Goal: Task Accomplishment & Management: Manage account settings

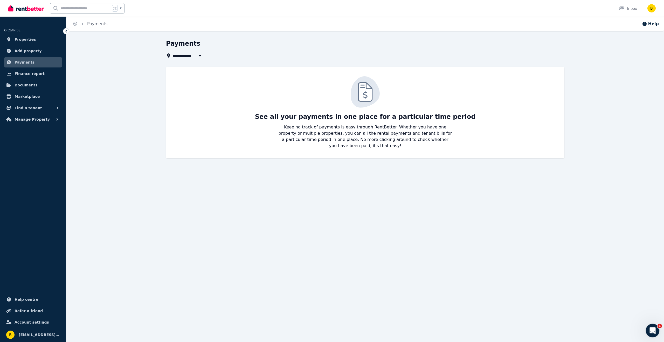
click at [651, 331] on icon "Open Intercom Messenger" at bounding box center [652, 330] width 9 height 9
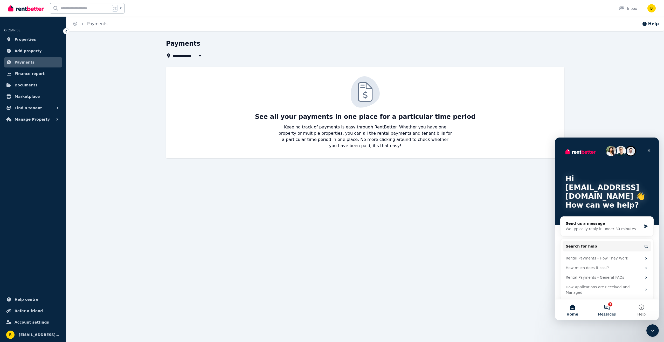
click at [611, 307] on button "1 Messages" at bounding box center [607, 309] width 35 height 21
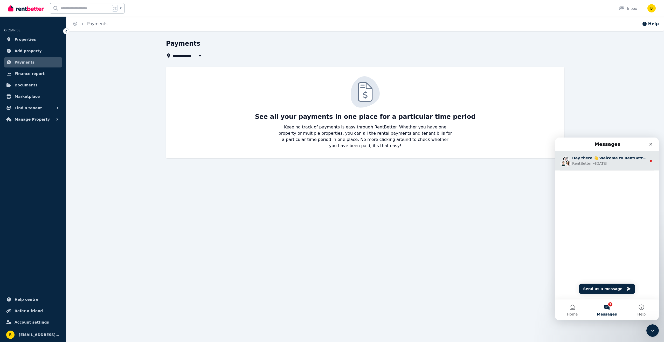
click at [619, 163] on div "RentBetter • [DATE]" at bounding box center [609, 163] width 74 height 5
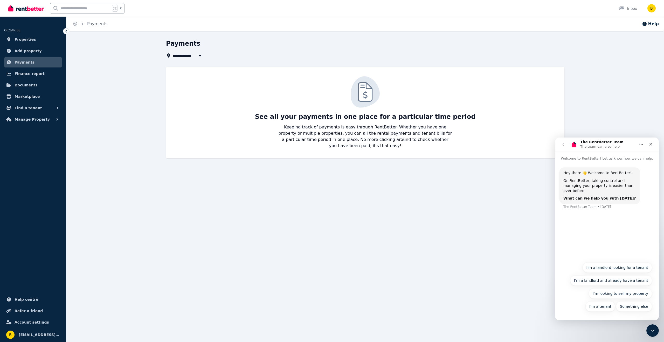
click at [605, 241] on div "Hey there 👋 Welcome to RentBetter! On RentBetter, taking control and managing y…" at bounding box center [607, 210] width 104 height 98
click at [573, 227] on div "Hey there 👋 Welcome to RentBetter! On RentBetter, taking control and managing y…" at bounding box center [607, 210] width 104 height 98
click at [632, 309] on button "Something else" at bounding box center [634, 306] width 36 height 10
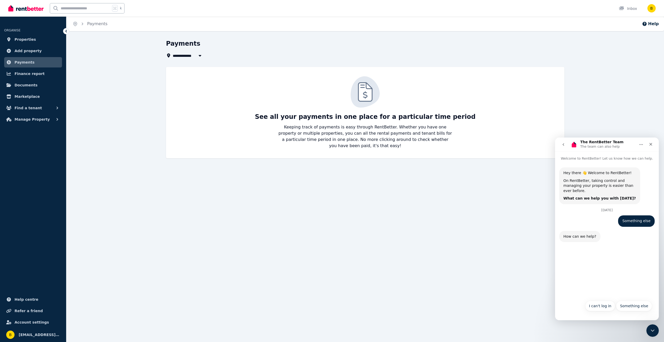
click at [604, 273] on div "Hey there 👋 Welcome to RentBetter! On RentBetter, taking control and managing y…" at bounding box center [607, 229] width 104 height 136
click at [596, 261] on div "Hey there 👋 Welcome to RentBetter! On RentBetter, taking control and managing y…" at bounding box center [607, 229] width 104 height 136
click at [588, 263] on div "Hey there 👋 Welcome to RentBetter! On RentBetter, taking control and managing y…" at bounding box center [607, 229] width 104 height 136
click at [629, 309] on button "Something else" at bounding box center [634, 306] width 36 height 10
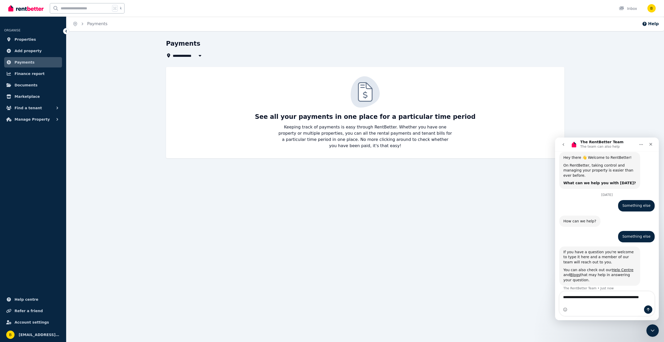
scroll to position [20, 0]
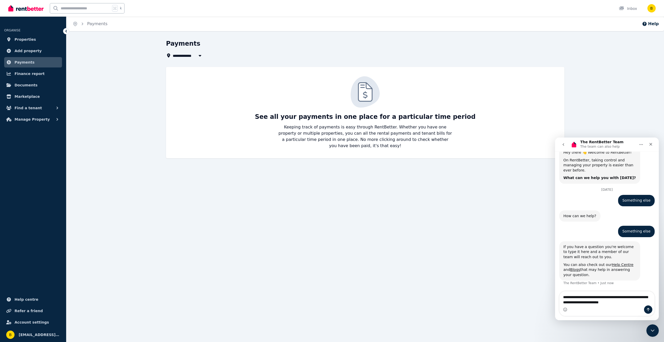
type textarea "**********"
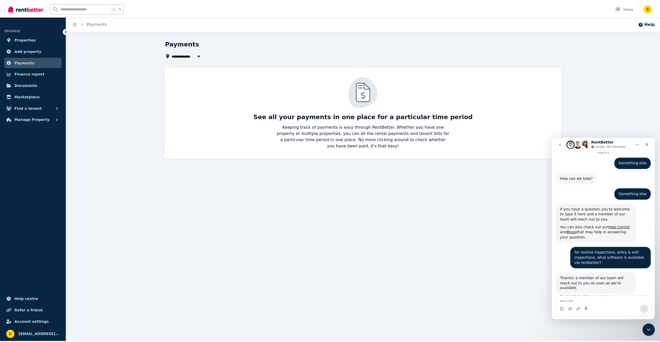
scroll to position [76, 0]
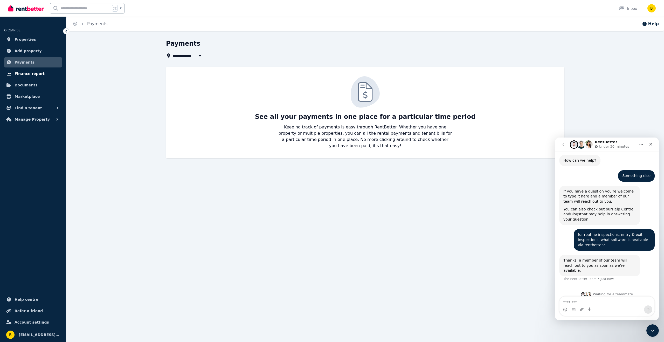
click at [32, 74] on span "Finance report" at bounding box center [30, 74] width 30 height 6
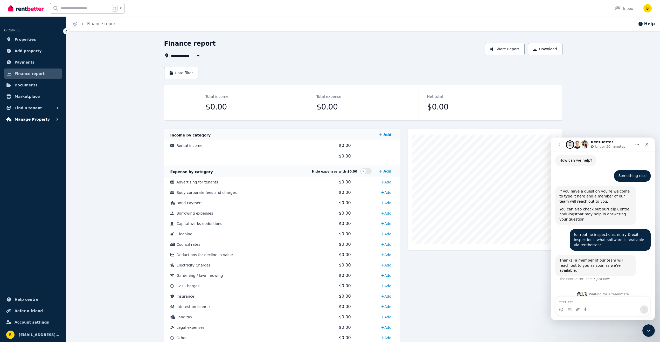
click at [36, 119] on span "Manage Property" at bounding box center [32, 119] width 35 height 6
click at [35, 161] on span "Condition reports" at bounding box center [40, 162] width 35 height 6
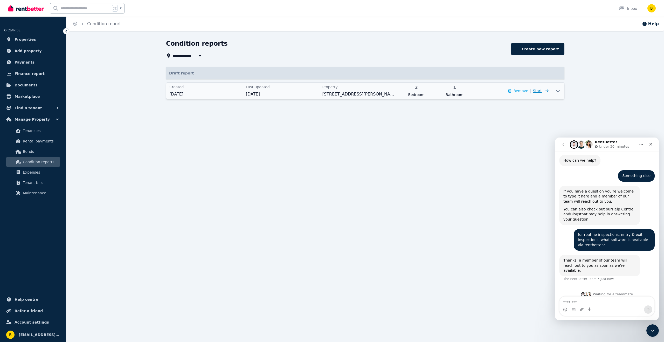
click at [543, 90] on span "Start" at bounding box center [541, 91] width 16 height 6
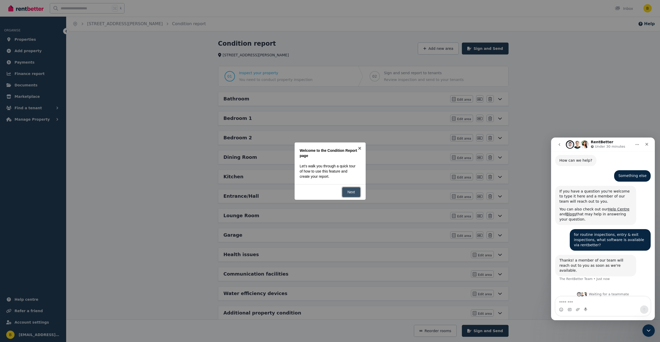
click at [354, 195] on link "Next" at bounding box center [351, 192] width 18 height 10
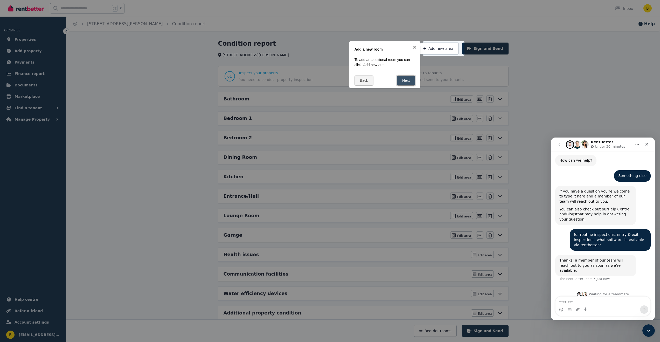
click at [404, 79] on link "Next" at bounding box center [406, 81] width 18 height 10
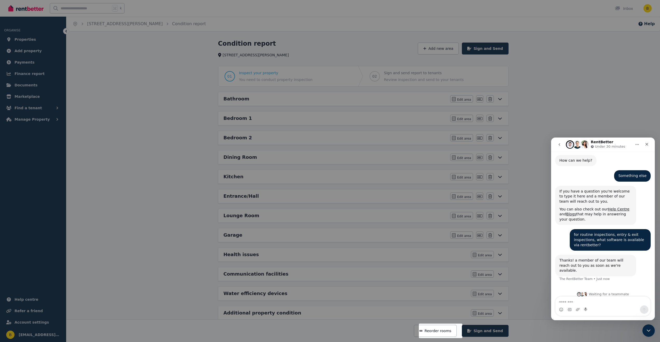
scroll to position [10, 0]
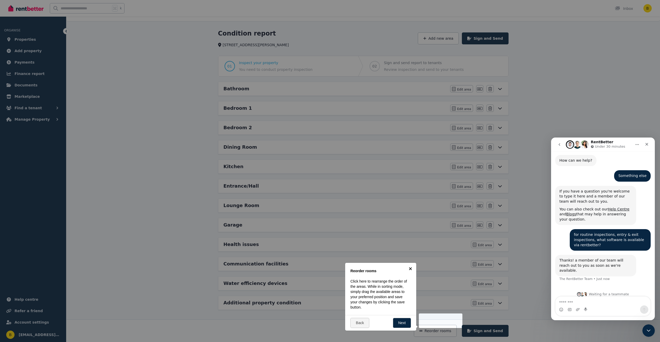
click at [411, 268] on link "×" at bounding box center [411, 269] width 12 height 12
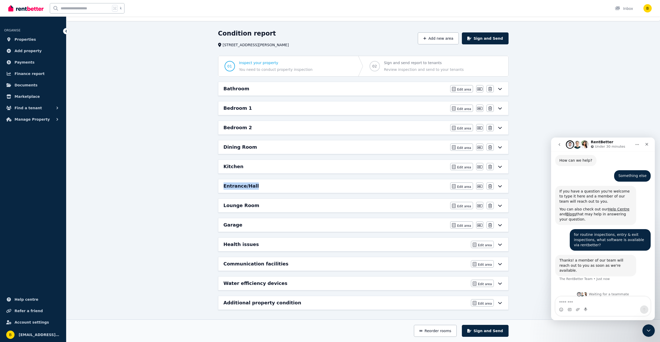
drag, startPoint x: 290, startPoint y: 186, endPoint x: 305, endPoint y: 179, distance: 15.9
click at [305, 179] on div "Entrance/Hall Edit area Edit area Edit name [GEOGRAPHIC_DATA]" at bounding box center [363, 185] width 290 height 13
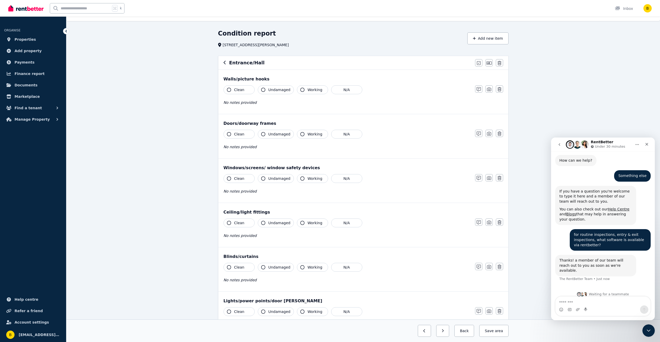
scroll to position [0, 0]
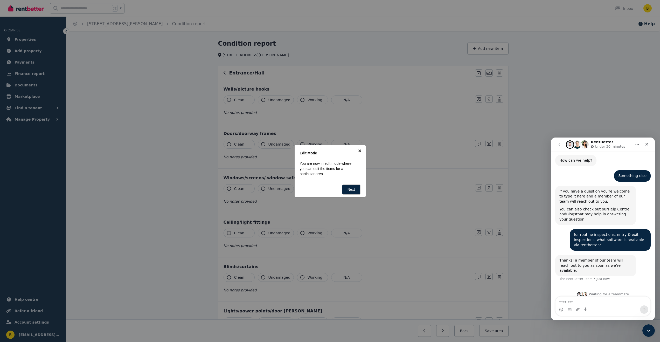
click at [359, 152] on link "×" at bounding box center [360, 151] width 12 height 12
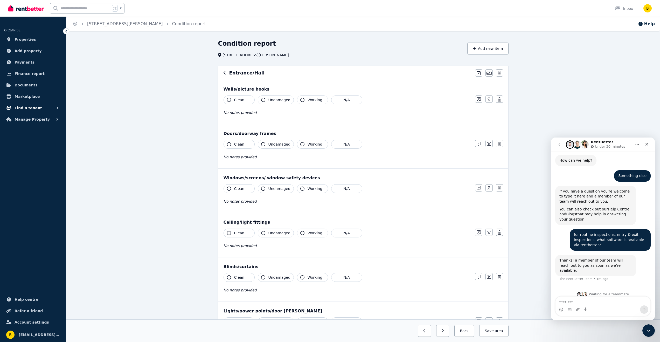
click at [33, 107] on span "Find a tenant" at bounding box center [29, 108] width 28 height 6
click at [43, 153] on span "Tenant checks" at bounding box center [40, 150] width 35 height 6
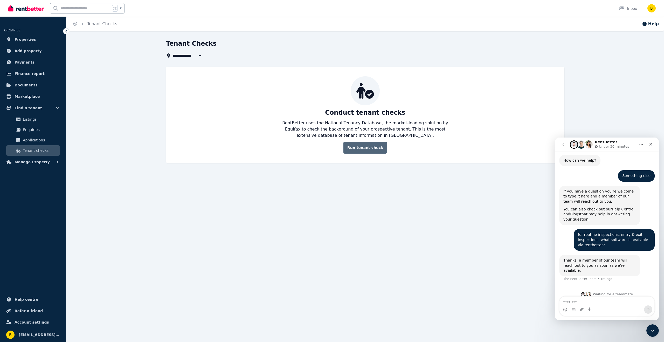
click at [371, 146] on link "Run tenant check" at bounding box center [366, 148] width 44 height 12
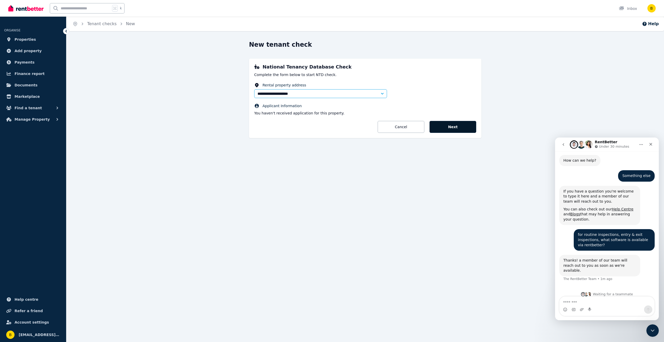
click at [449, 128] on button "Next" at bounding box center [453, 127] width 47 height 12
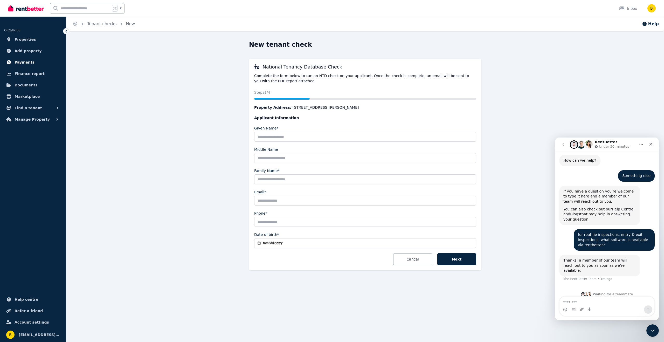
click at [17, 58] on link "Payments" at bounding box center [33, 62] width 58 height 10
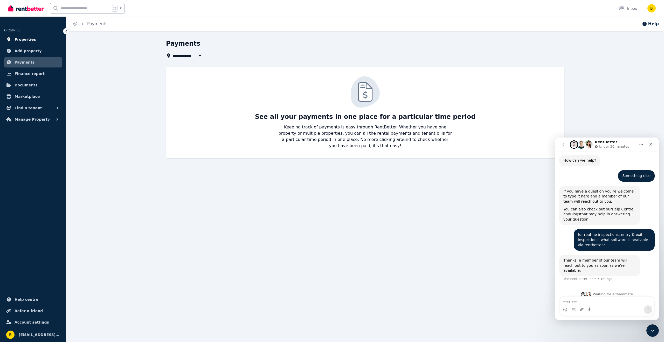
click at [25, 38] on span "Properties" at bounding box center [26, 39] width 22 height 6
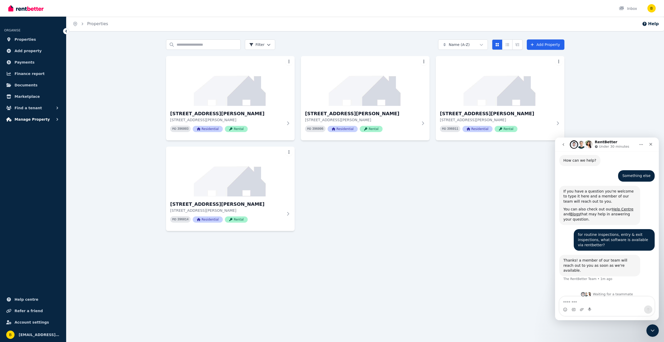
click at [44, 118] on span "Manage Property" at bounding box center [32, 119] width 35 height 6
click at [39, 184] on span "Tenant bills" at bounding box center [40, 183] width 35 height 6
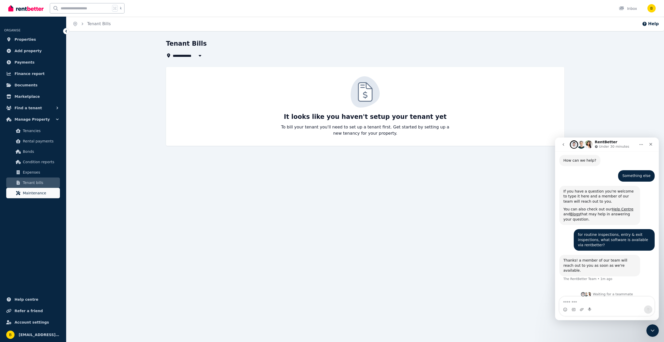
click at [38, 190] on span "Maintenance" at bounding box center [40, 193] width 35 height 6
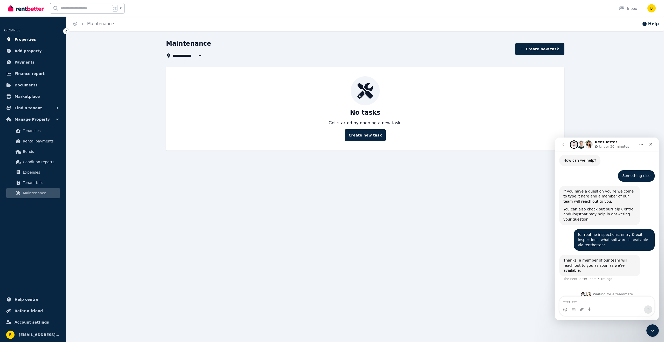
click at [26, 41] on span "Properties" at bounding box center [26, 39] width 22 height 6
